Goal: Communication & Community: Answer question/provide support

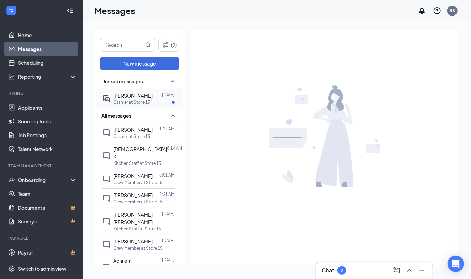
click at [144, 101] on p "Cashier at Store 15" at bounding box center [131, 102] width 37 height 6
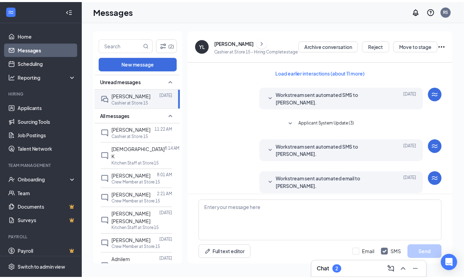
scroll to position [231, 0]
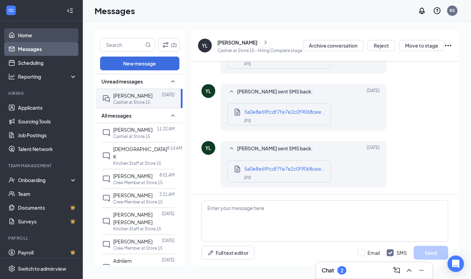
click at [28, 35] on link "Home" at bounding box center [47, 35] width 59 height 14
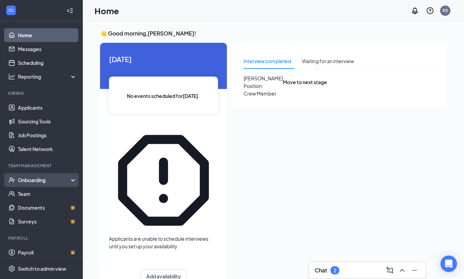
click at [33, 180] on div "Onboarding" at bounding box center [44, 180] width 53 height 7
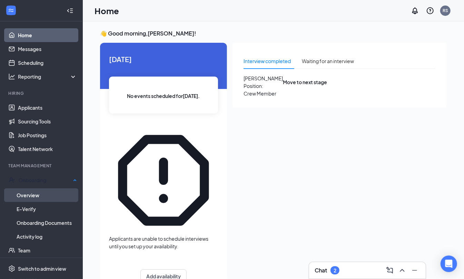
click at [37, 191] on link "Overview" at bounding box center [47, 196] width 60 height 14
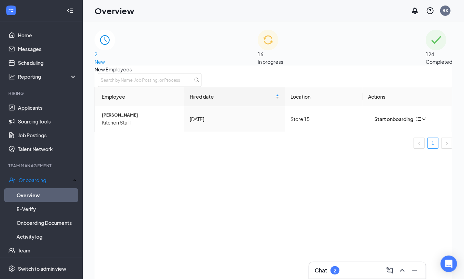
click at [283, 59] on span "In progress" at bounding box center [271, 62] width 26 height 6
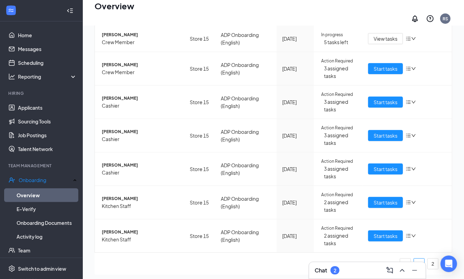
scroll to position [220, 0]
click at [428, 259] on link "2" at bounding box center [433, 264] width 10 height 10
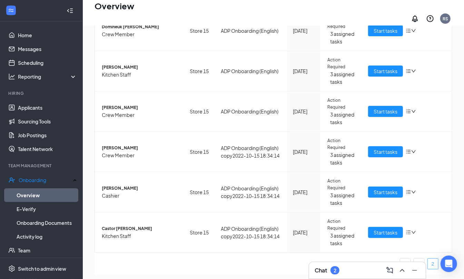
scroll to position [104, 0]
click at [385, 189] on span "Start tasks" at bounding box center [386, 193] width 24 height 8
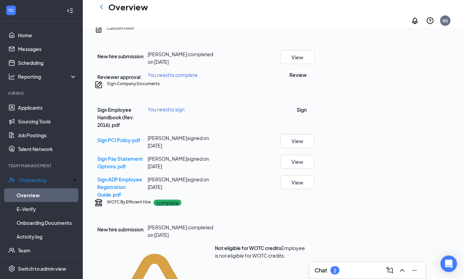
scroll to position [269, 0]
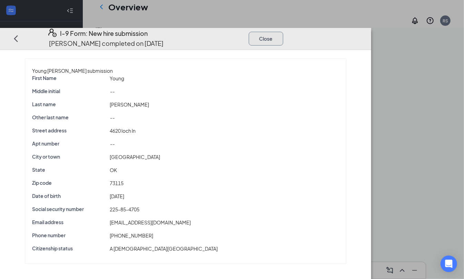
click at [283, 31] on button "Close" at bounding box center [266, 38] width 35 height 14
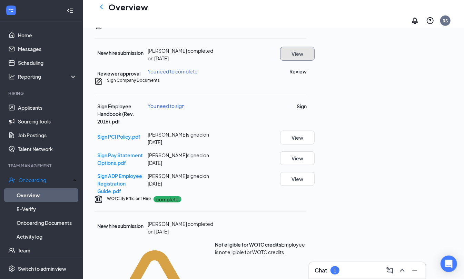
click at [315, 61] on button "View" at bounding box center [297, 54] width 35 height 14
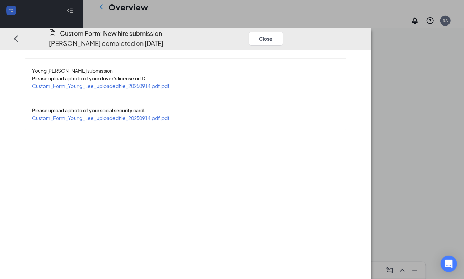
click at [163, 83] on span "Custom_Form_Young_Lee_uploadedfile_20250914.pdf.pdf" at bounding box center [101, 86] width 138 height 6
click at [140, 115] on span "Custom_Form_Young_Lee_uploadedfile_20250914.pdf.pdf" at bounding box center [101, 118] width 138 height 6
click at [283, 31] on button "Close" at bounding box center [266, 38] width 35 height 14
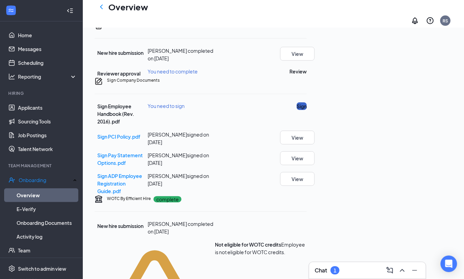
click at [307, 110] on button "Sign" at bounding box center [302, 107] width 10 height 8
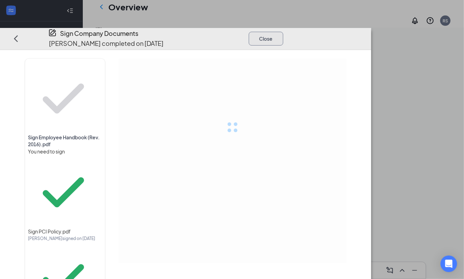
click at [283, 31] on button "Close" at bounding box center [266, 38] width 35 height 14
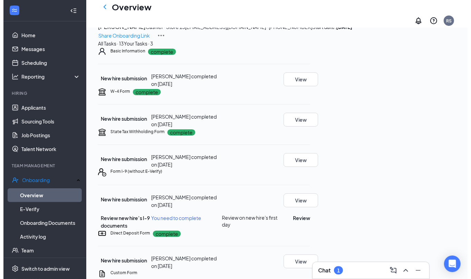
scroll to position [0, 0]
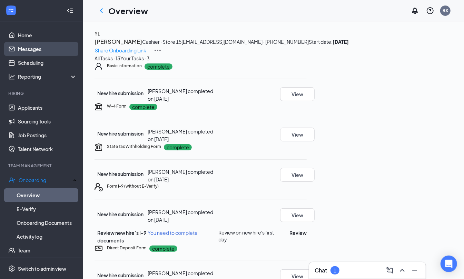
click at [31, 46] on link "Messages" at bounding box center [47, 49] width 59 height 14
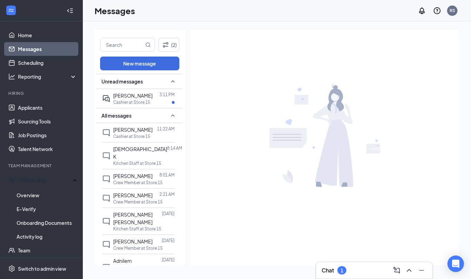
click at [30, 46] on link "Messages" at bounding box center [47, 49] width 59 height 14
click at [55, 48] on link "Messages" at bounding box center [47, 49] width 59 height 14
click at [37, 104] on link "Applicants" at bounding box center [47, 108] width 59 height 14
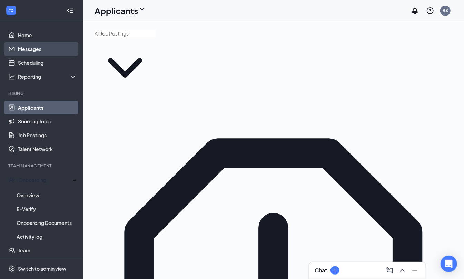
click at [38, 49] on link "Messages" at bounding box center [47, 49] width 59 height 14
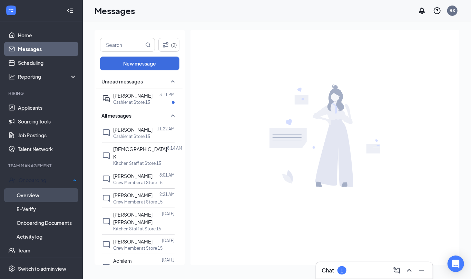
click at [37, 193] on link "Overview" at bounding box center [47, 196] width 60 height 14
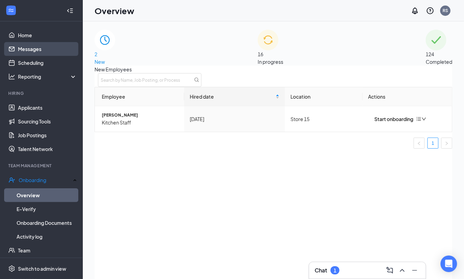
click at [41, 46] on link "Messages" at bounding box center [47, 49] width 59 height 14
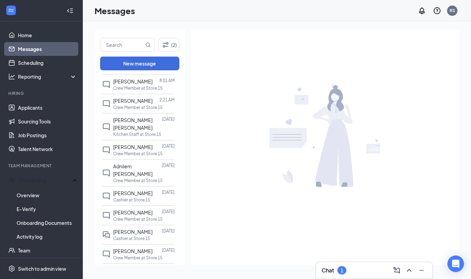
scroll to position [98, 0]
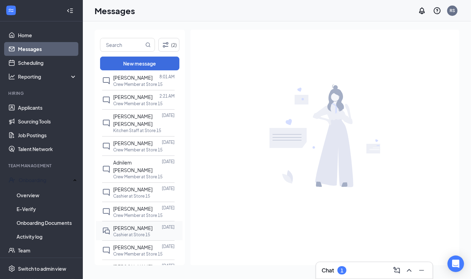
click at [133, 232] on p "Cashier at Store 15" at bounding box center [131, 235] width 37 height 6
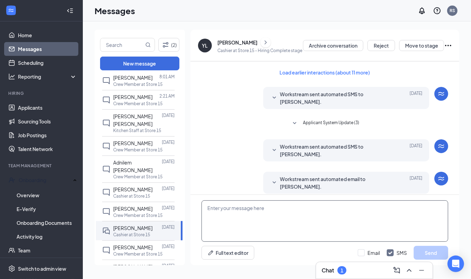
scroll to position [231, 0]
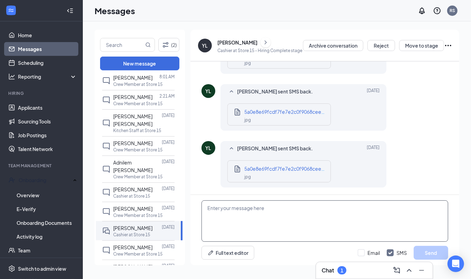
click at [242, 220] on textarea at bounding box center [325, 221] width 247 height 41
click at [277, 209] on textarea "start [DATE] [DATE] at $ pm wear black pants and black belts" at bounding box center [325, 221] width 247 height 41
click at [271, 206] on textarea "start [DATE] [DATE] at $ pm wear black pants and black belts" at bounding box center [325, 221] width 247 height 41
click at [296, 206] on textarea "start [DATE] [DATE] at $ pm wear black pants and black belts" at bounding box center [325, 221] width 247 height 41
type textarea "start [DATE] [DATE] at 4 pm wear black pants and black belts"
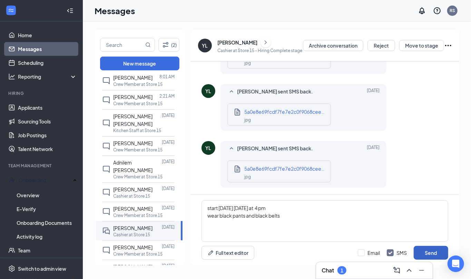
click at [426, 251] on button "Send" at bounding box center [431, 253] width 35 height 14
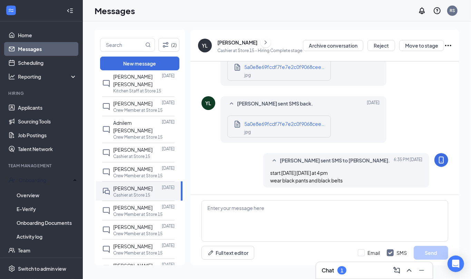
scroll to position [155, 0]
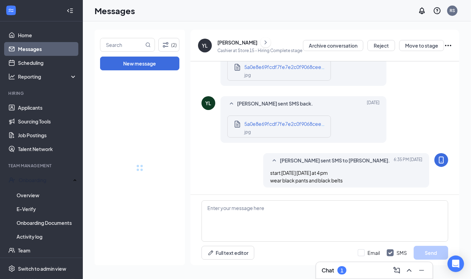
drag, startPoint x: 179, startPoint y: 147, endPoint x: 183, endPoint y: 180, distance: 33.1
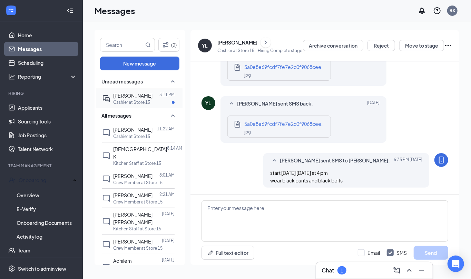
click at [137, 101] on p "Cashier at Store 15" at bounding box center [131, 102] width 37 height 6
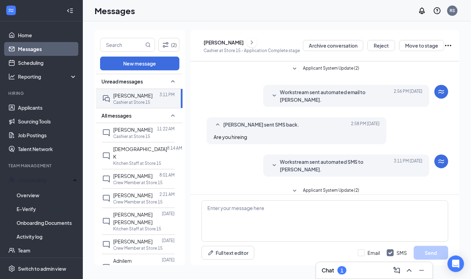
scroll to position [13, 0]
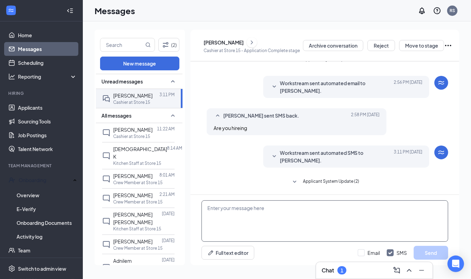
click at [221, 213] on textarea at bounding box center [325, 221] width 247 height 41
type textarea "com ein for the job interview [DATE] at !2 pm until # pm"
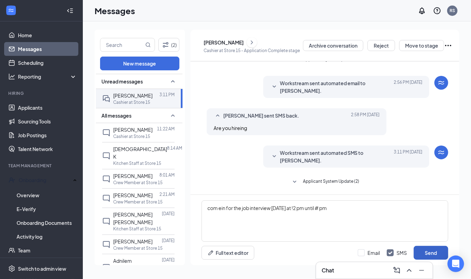
click at [423, 250] on button "Send" at bounding box center [431, 253] width 35 height 14
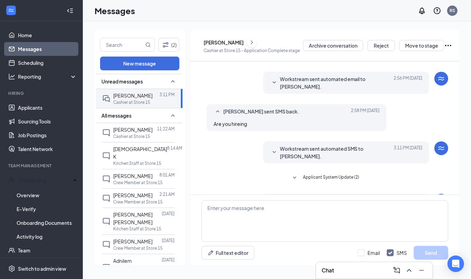
scroll to position [50, 0]
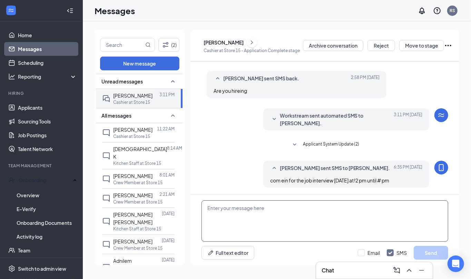
click at [308, 214] on textarea at bounding box center [325, 221] width 247 height 41
type textarea "3pm"
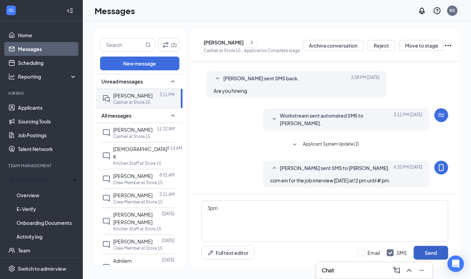
click at [427, 256] on button "Send" at bounding box center [431, 253] width 35 height 14
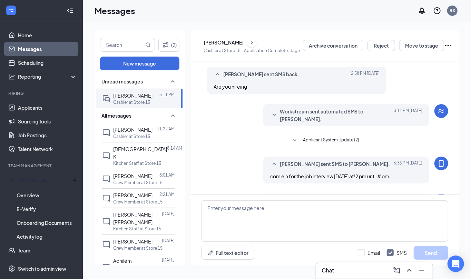
scroll to position [88, 0]
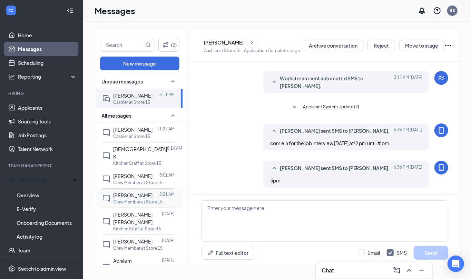
click at [132, 192] on span "[PERSON_NAME]" at bounding box center [132, 195] width 39 height 6
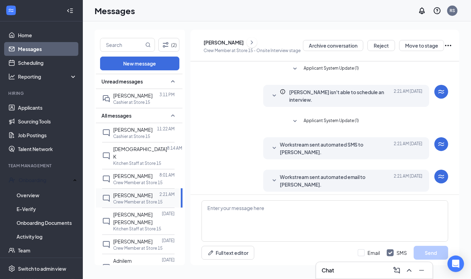
scroll to position [74, 0]
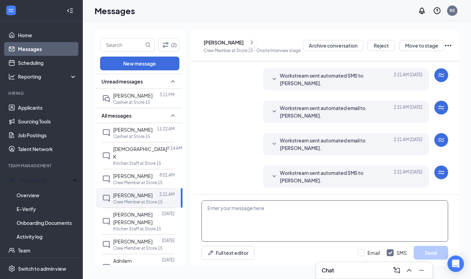
click at [256, 229] on textarea at bounding box center [325, 221] width 247 height 41
type textarea "come in for the job interview [DATE] at 2 pm del city [GEOGRAPHIC_DATA]"
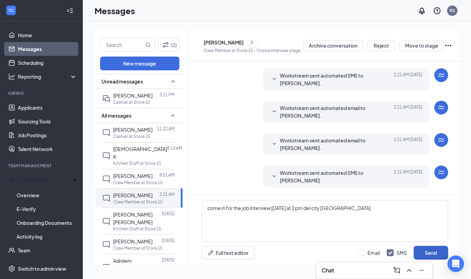
click at [431, 256] on button "Send" at bounding box center [431, 253] width 35 height 14
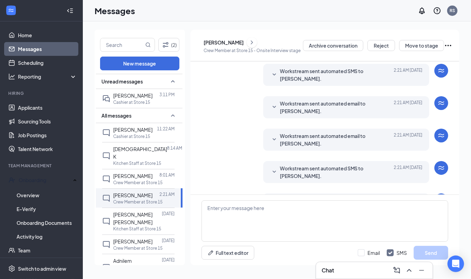
scroll to position [125, 0]
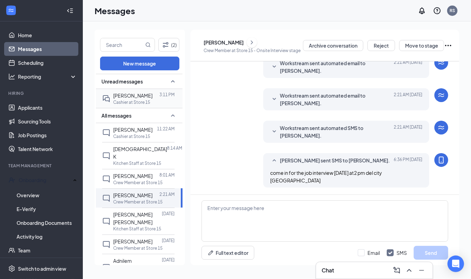
click at [126, 90] on div "[PERSON_NAME] 3:11 PM Cashier at Store 15" at bounding box center [138, 98] width 73 height 19
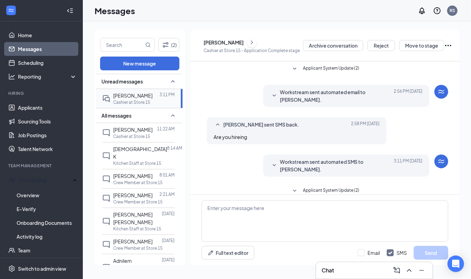
scroll to position [125, 0]
